Goal: Task Accomplishment & Management: Manage account settings

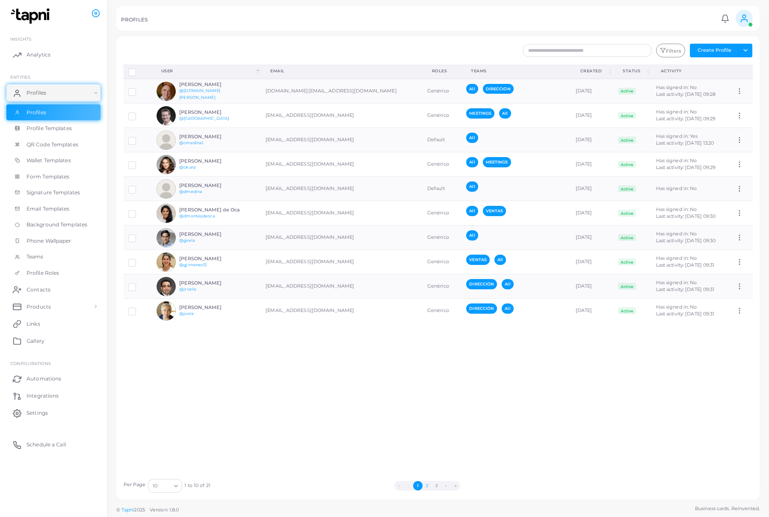
click at [428, 486] on button "2" at bounding box center [427, 485] width 9 height 9
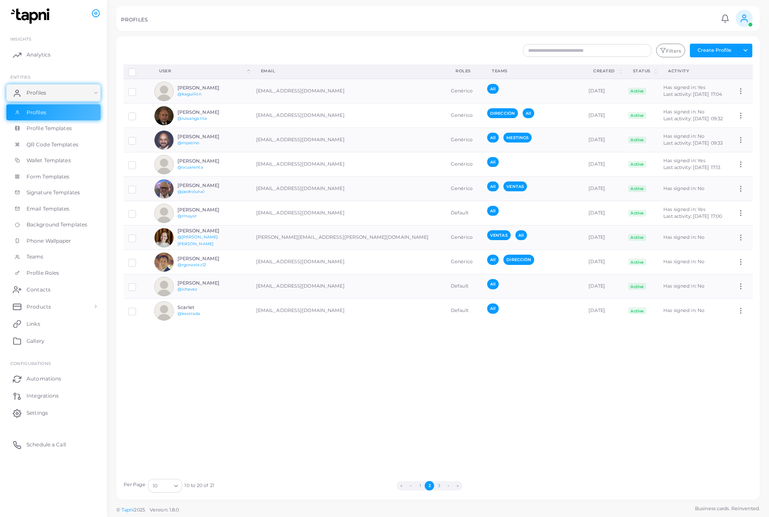
click at [440, 485] on button "3" at bounding box center [438, 485] width 9 height 9
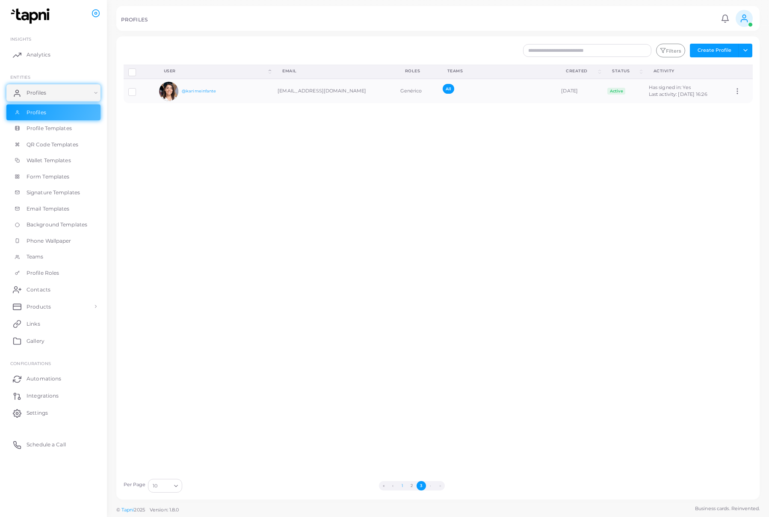
click at [403, 486] on button "1" at bounding box center [402, 485] width 9 height 9
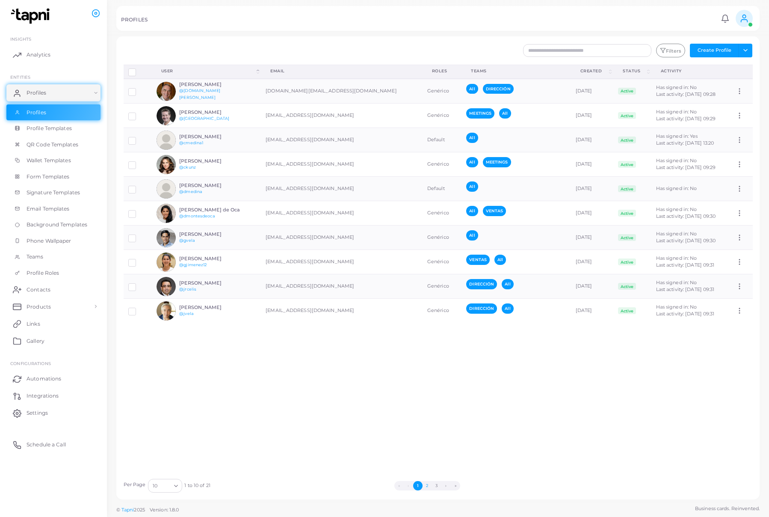
click at [428, 486] on button "2" at bounding box center [427, 485] width 9 height 9
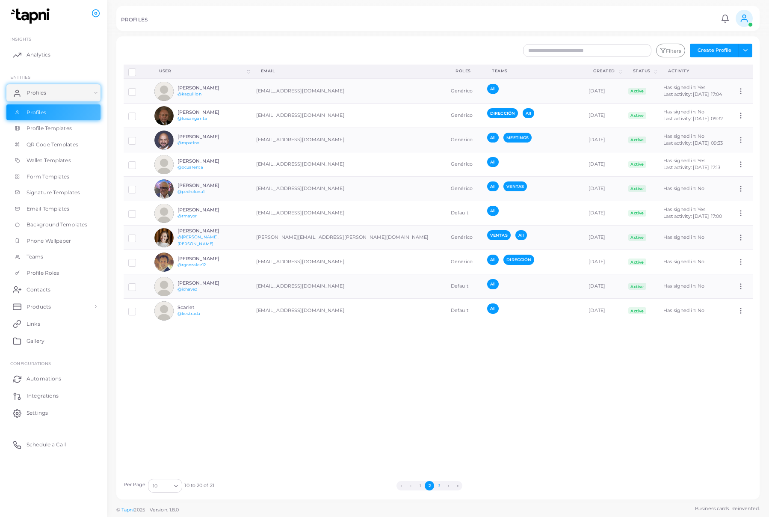
click at [440, 486] on button "3" at bounding box center [438, 485] width 9 height 9
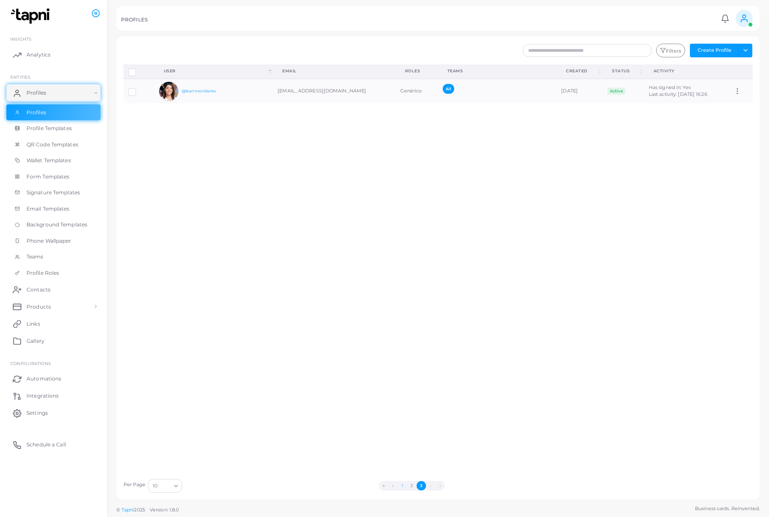
click at [402, 484] on button "1" at bounding box center [402, 485] width 9 height 9
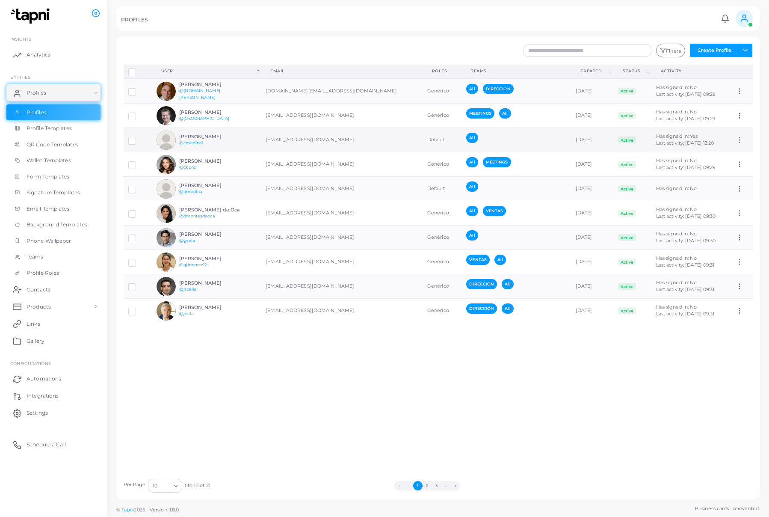
click at [170, 139] on img at bounding box center [166, 140] width 19 height 19
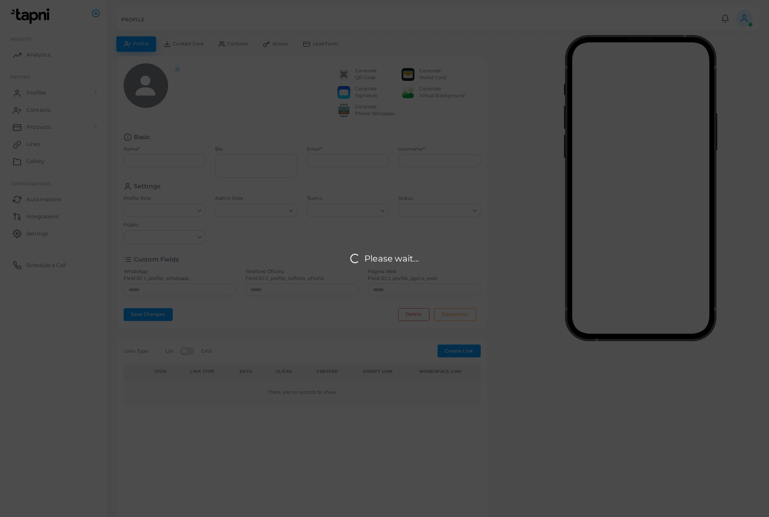
type input "********"
type input "**********"
type input "********"
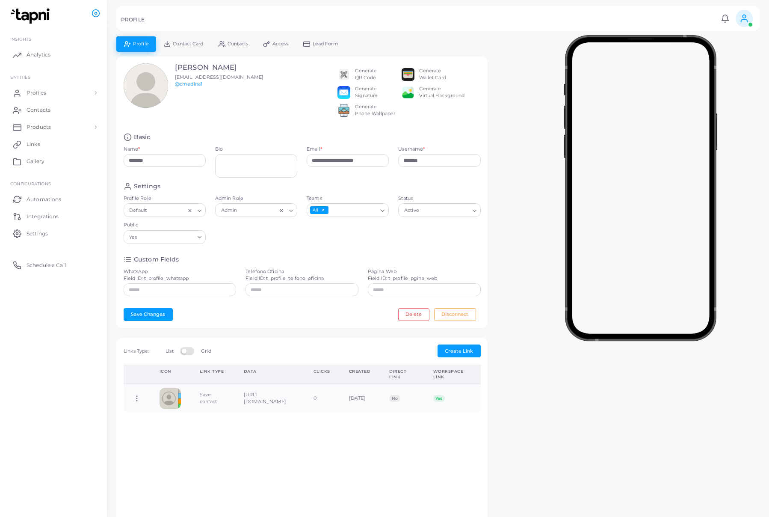
click at [201, 214] on icon "Search for option" at bounding box center [199, 211] width 6 height 6
click at [229, 241] on div "Settings Profile Role Default Loading... Genérico Default Admin Role Admin Load…" at bounding box center [302, 215] width 367 height 66
click at [190, 44] on span "Contact Card" at bounding box center [188, 44] width 30 height 5
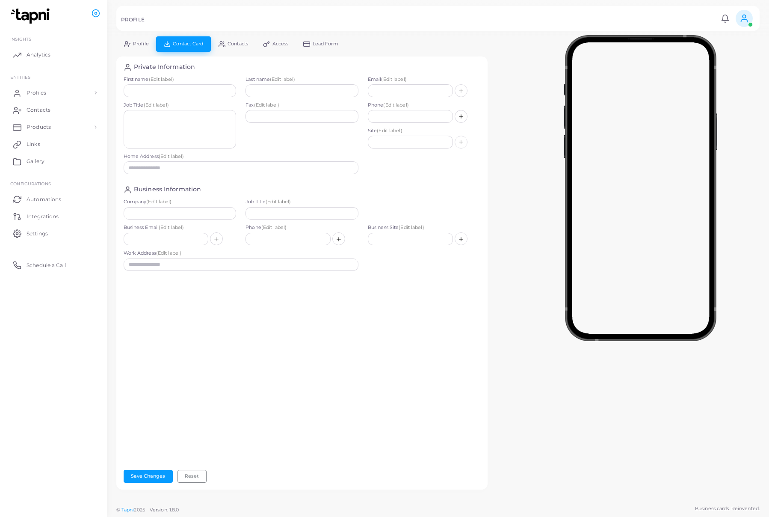
click at [245, 44] on span "Contacts" at bounding box center [238, 44] width 21 height 5
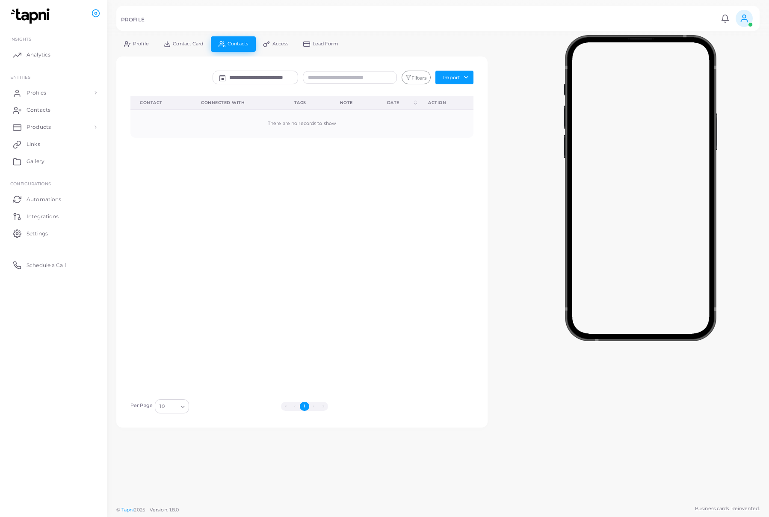
click at [278, 42] on span "Access" at bounding box center [281, 44] width 16 height 5
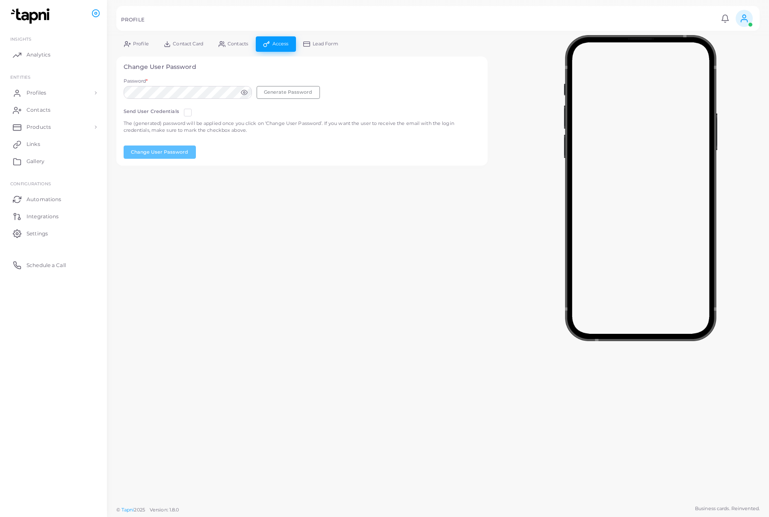
click at [319, 43] on span "Lead Form" at bounding box center [326, 44] width 26 height 5
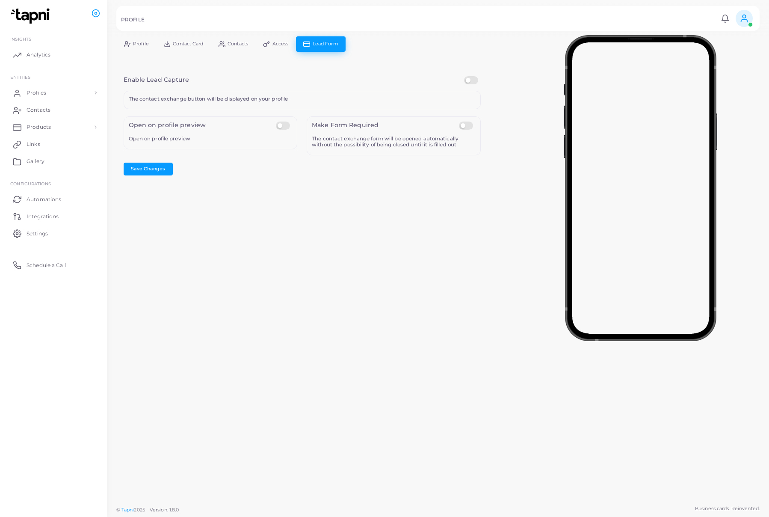
click at [170, 45] on link "Contact Card" at bounding box center [183, 43] width 55 height 15
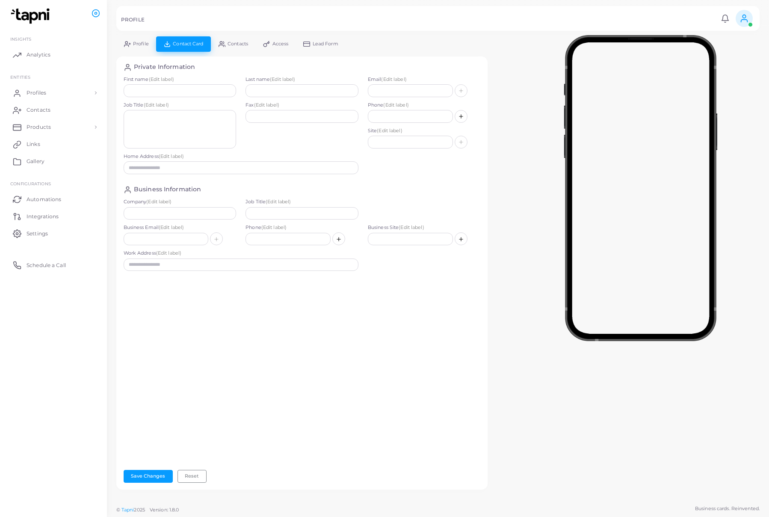
click at [136, 46] on span "Profile" at bounding box center [141, 44] width 16 height 5
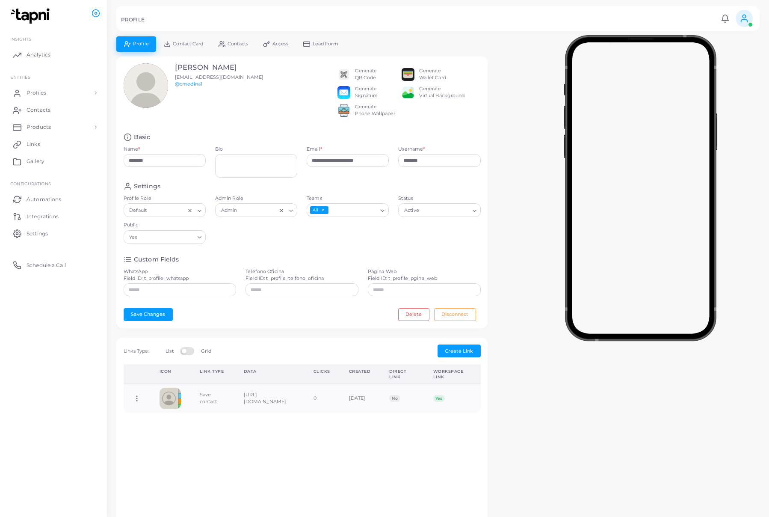
click at [415, 99] on div "Generate Virtual Background" at bounding box center [434, 93] width 64 height 14
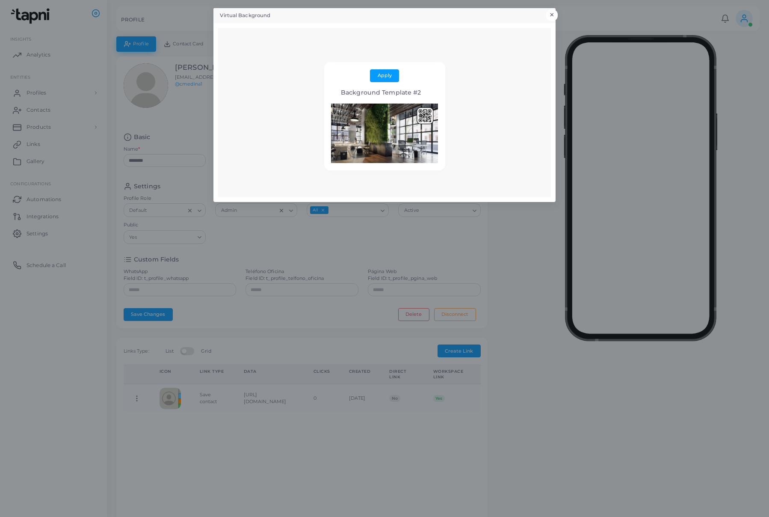
click at [553, 12] on button "×" at bounding box center [552, 14] width 12 height 11
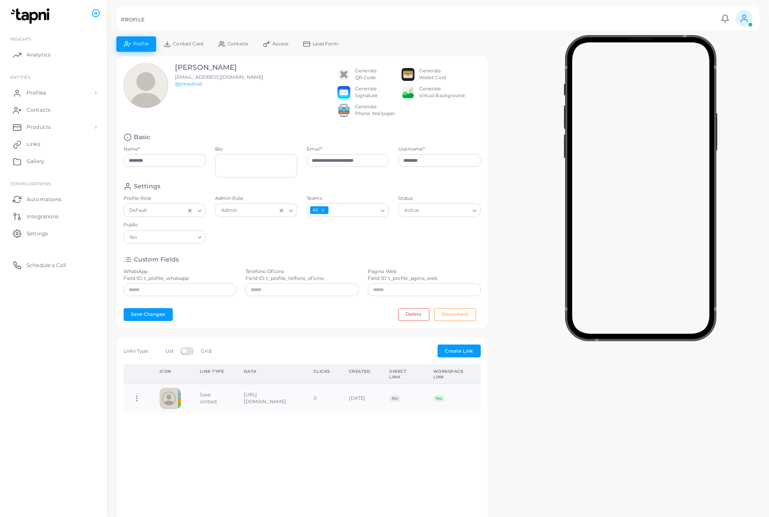
click at [359, 117] on div "Generate Phone Wallpaper" at bounding box center [375, 111] width 41 height 14
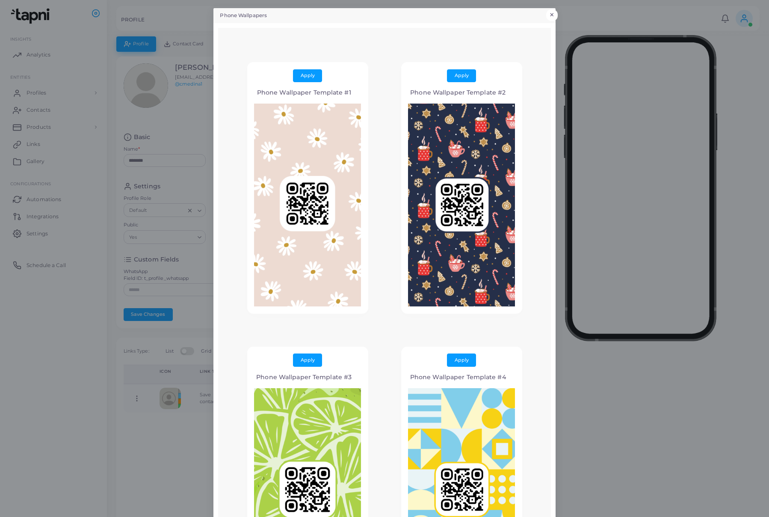
click at [552, 15] on button "×" at bounding box center [552, 14] width 12 height 11
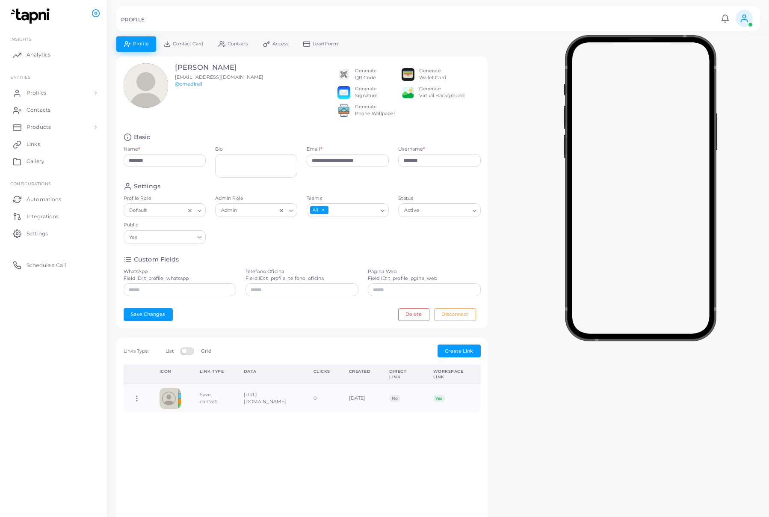
click at [749, 18] on span at bounding box center [744, 18] width 17 height 17
click at [713, 72] on span "Logout" at bounding box center [709, 71] width 17 height 7
